Goal: Check status: Check status

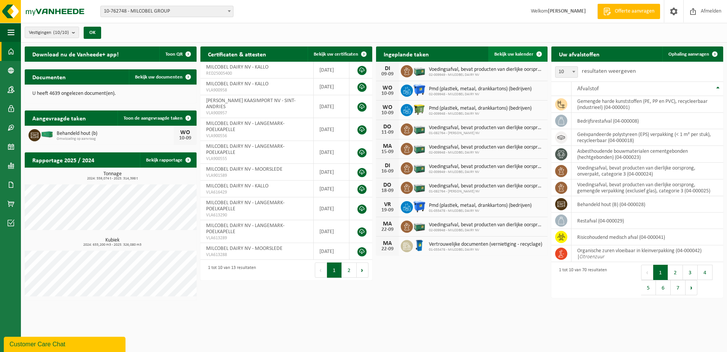
click at [524, 46] on link "Bekijk uw kalender" at bounding box center [518, 53] width 59 height 15
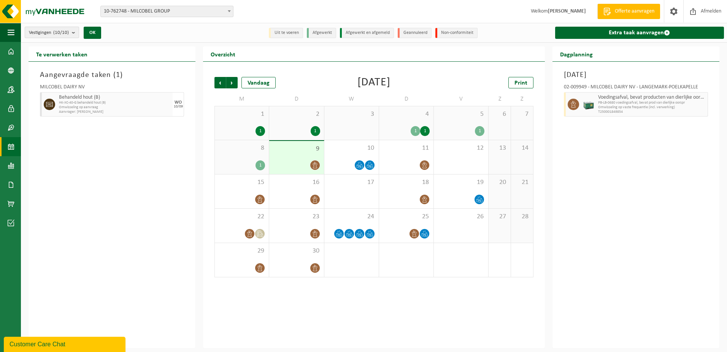
click at [76, 30] on b "submit" at bounding box center [75, 32] width 7 height 11
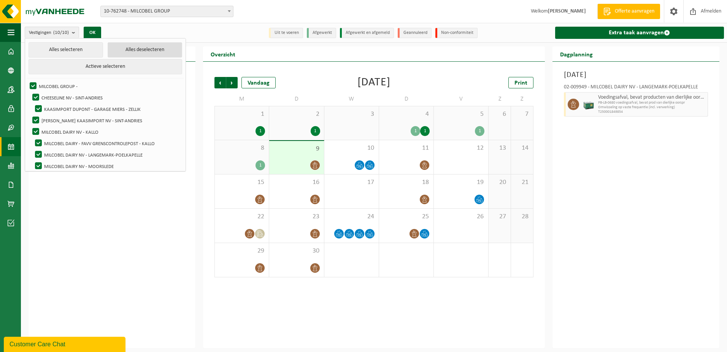
click at [122, 50] on button "Alles deselecteren" at bounding box center [145, 49] width 75 height 15
checkbox input "false"
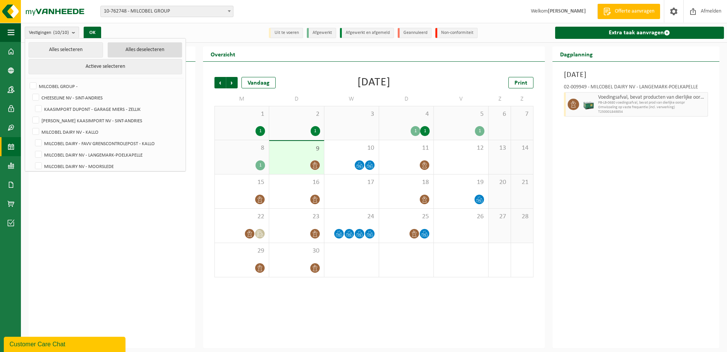
checkbox input "false"
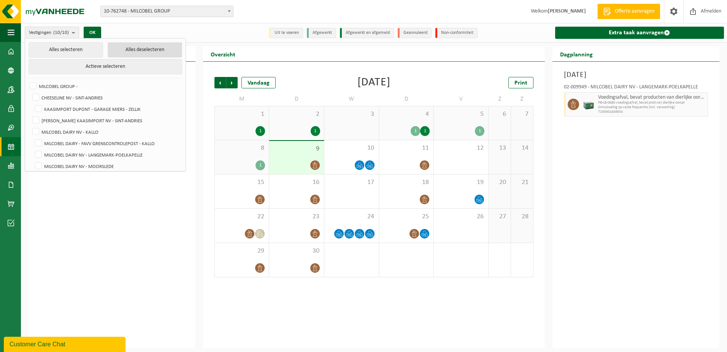
checkbox input "false"
click at [103, 132] on label "MILCOBEL DAIRY NV - KALLO" at bounding box center [106, 131] width 151 height 11
click at [30, 126] on input "MILCOBEL DAIRY NV - KALLO" at bounding box center [29, 126] width 0 height 0
checkbox input "true"
click at [95, 30] on button "OK" at bounding box center [90, 33] width 18 height 12
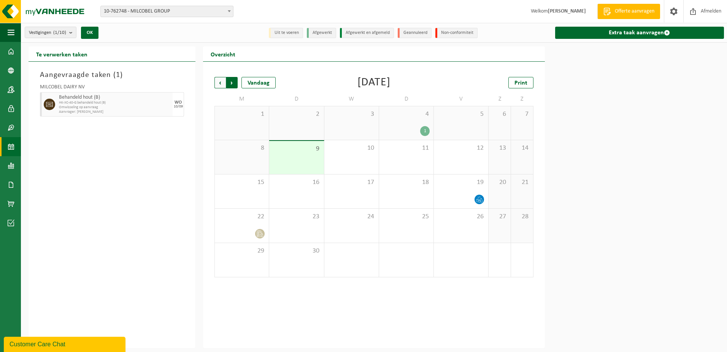
click at [217, 84] on span "Vorige" at bounding box center [220, 82] width 11 height 11
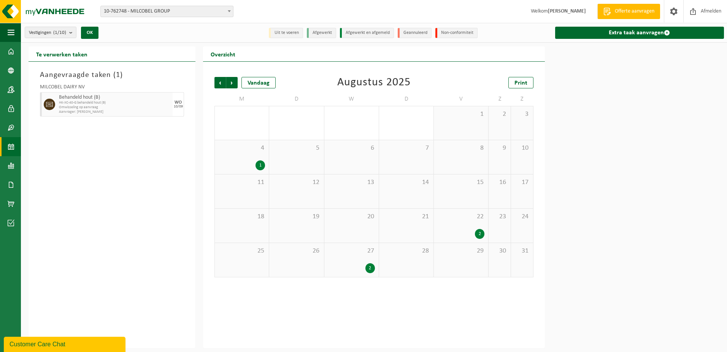
click at [258, 161] on div "1" at bounding box center [261, 165] width 10 height 10
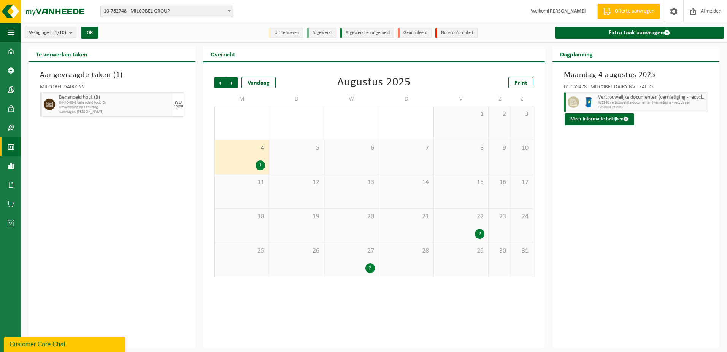
click at [466, 229] on div "2" at bounding box center [461, 234] width 47 height 10
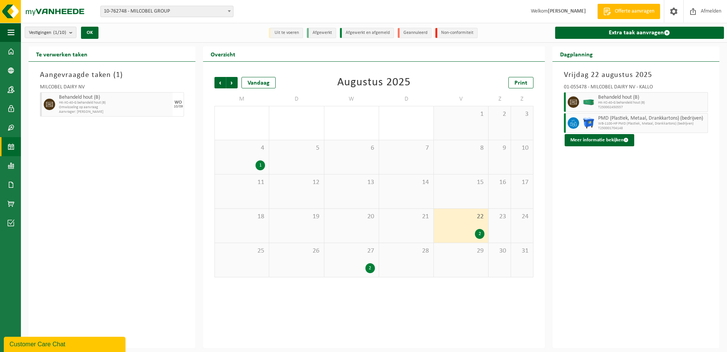
click at [360, 267] on div "2" at bounding box center [351, 268] width 47 height 10
